Goal: Find specific page/section: Find specific page/section

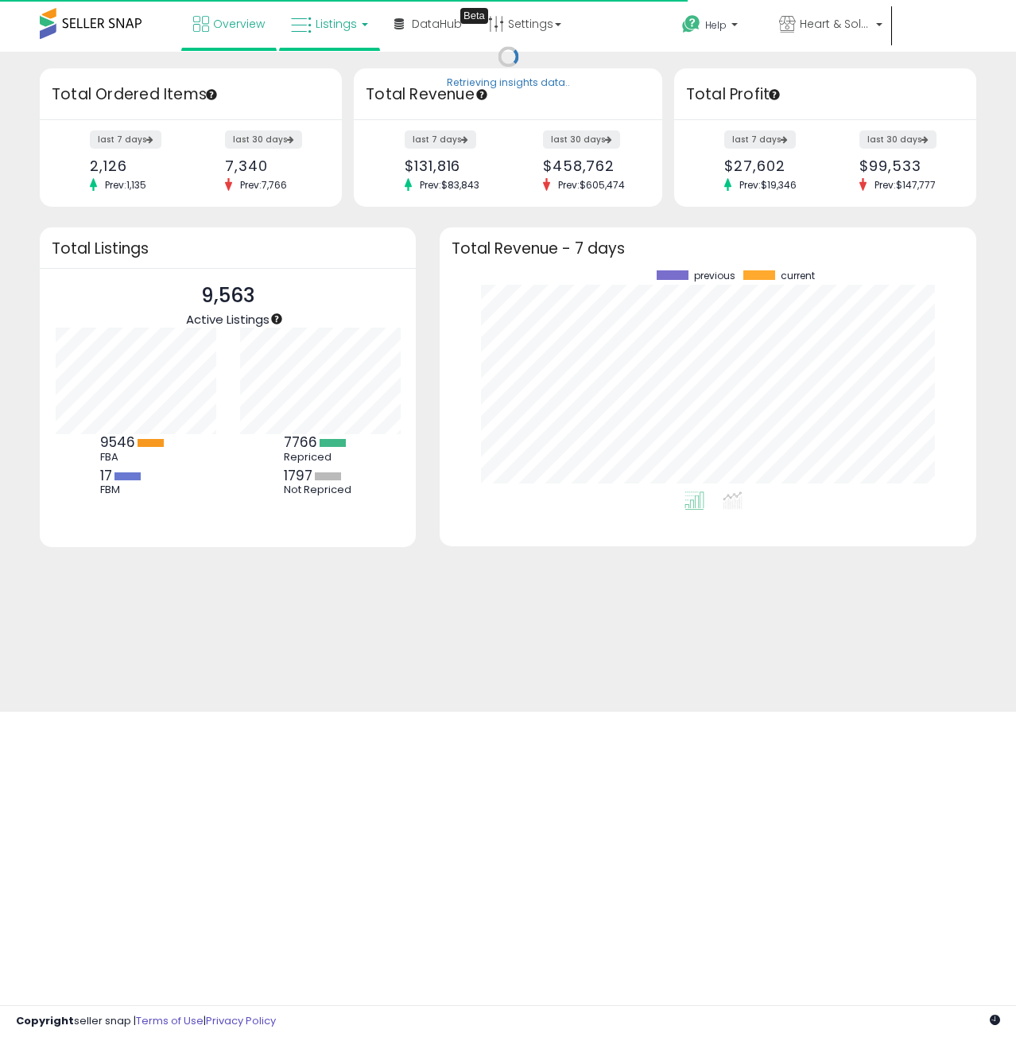
scroll to position [221, 504]
click at [334, 27] on span "Listings" at bounding box center [336, 24] width 41 height 16
click at [337, 76] on icon at bounding box center [346, 78] width 69 height 21
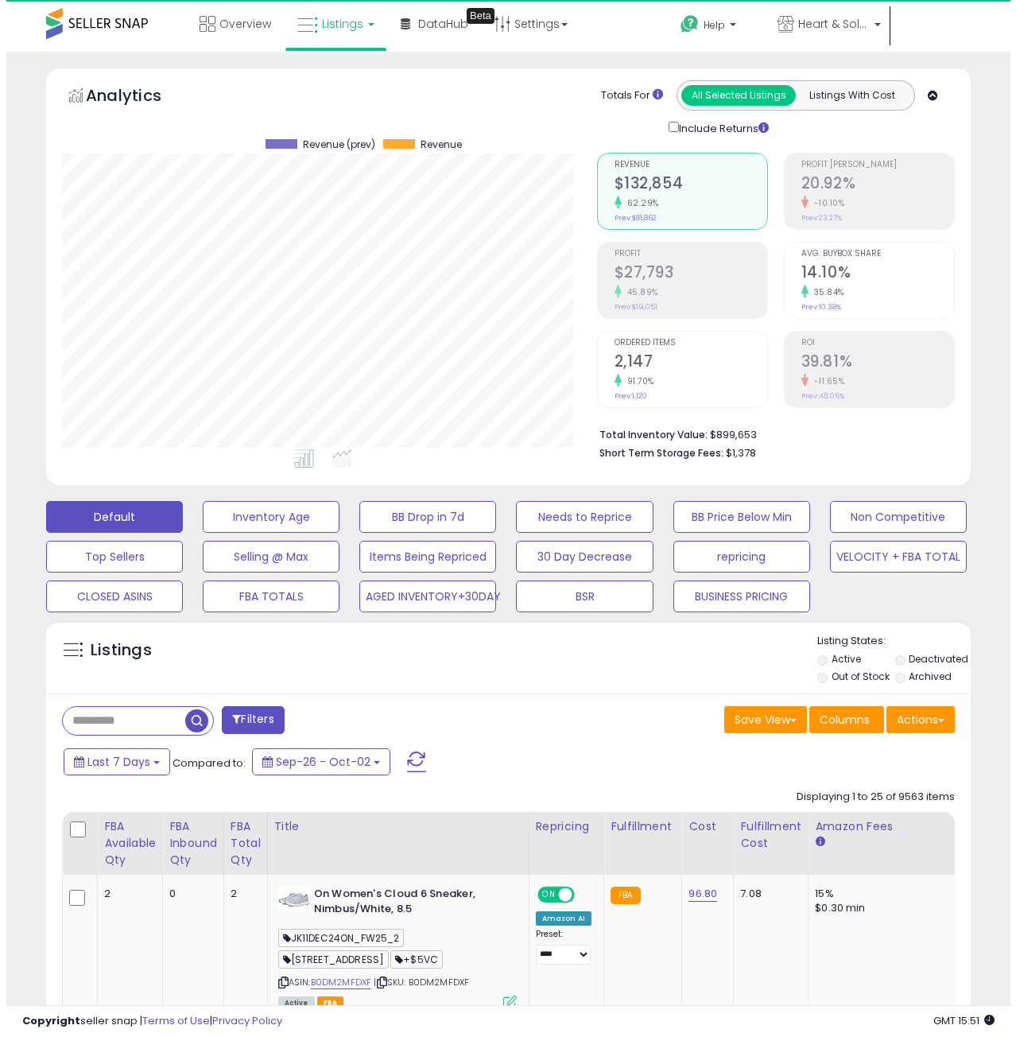
scroll to position [326, 534]
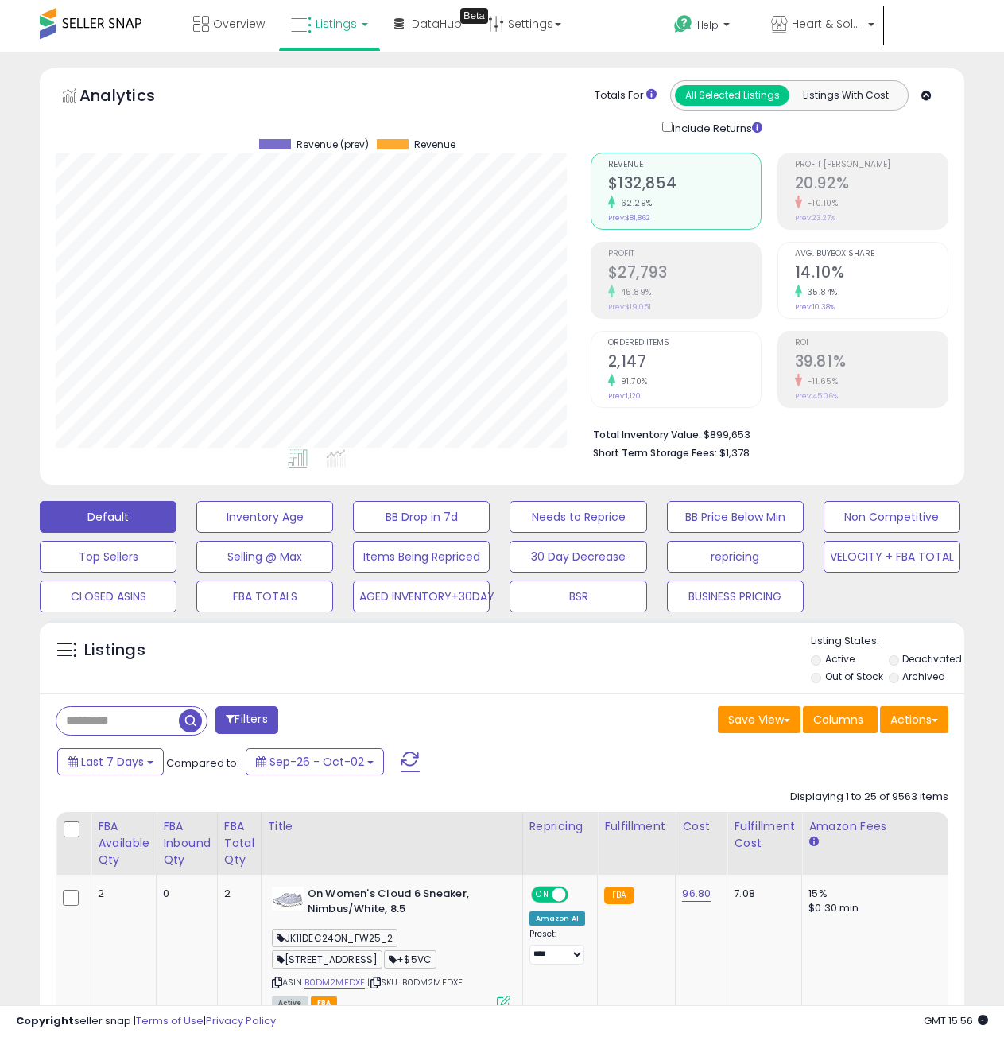
click at [138, 721] on input "text" at bounding box center [117, 721] width 122 height 28
type input "**********"
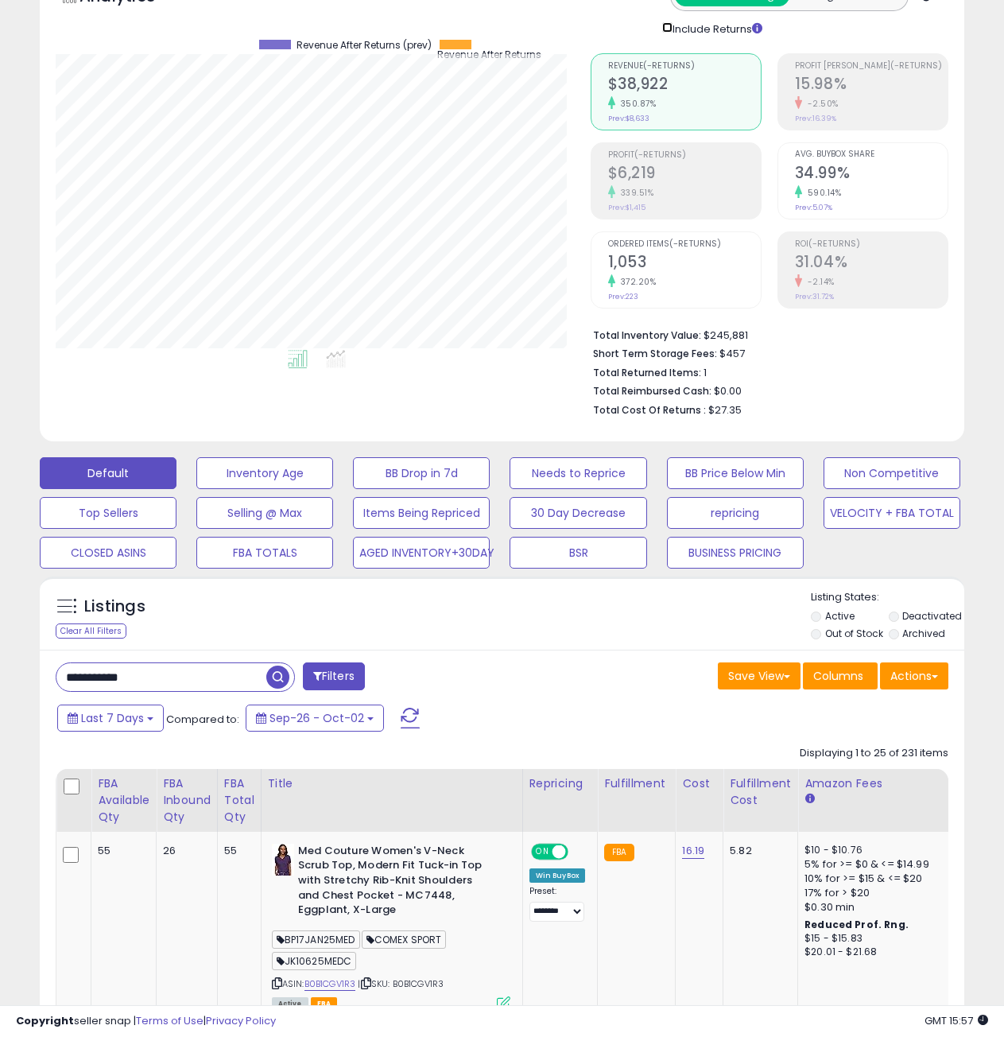
scroll to position [0, 0]
